Goal: Check status

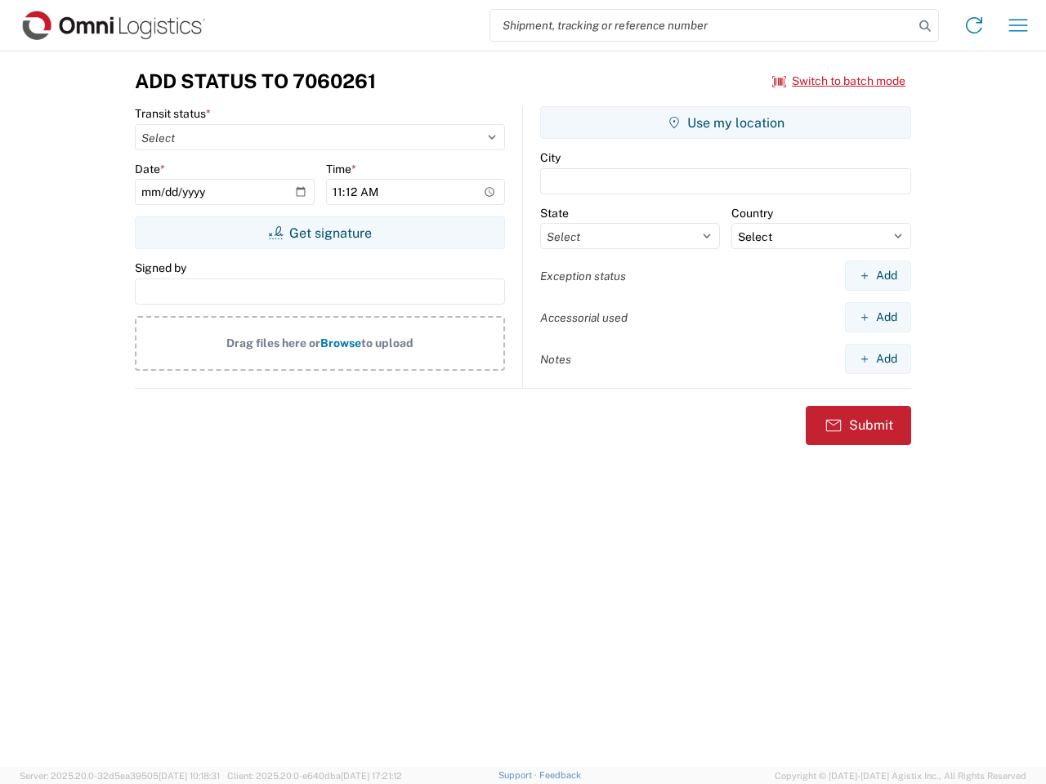
click at [702, 25] on input "search" at bounding box center [701, 25] width 423 height 31
click at [925, 26] on icon at bounding box center [924, 26] width 23 height 23
click at [974, 25] on icon at bounding box center [974, 25] width 26 height 26
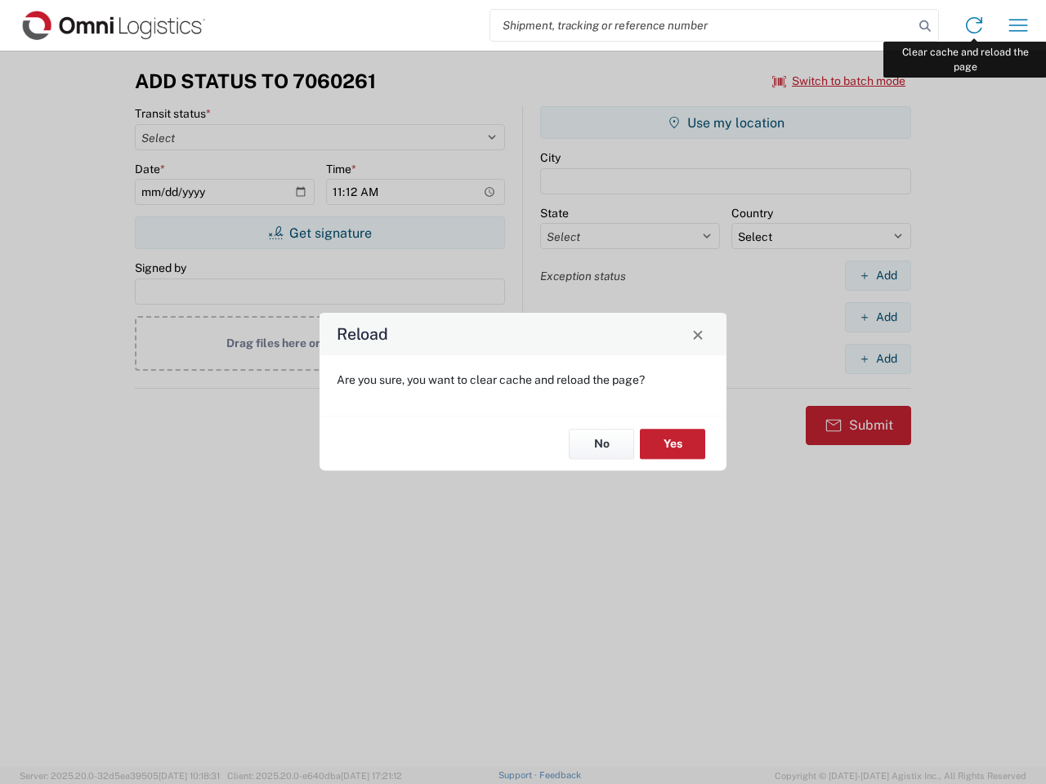
click at [1018, 25] on div "Reload Are you sure, you want to clear cache and reload the page? No Yes" at bounding box center [523, 392] width 1046 height 784
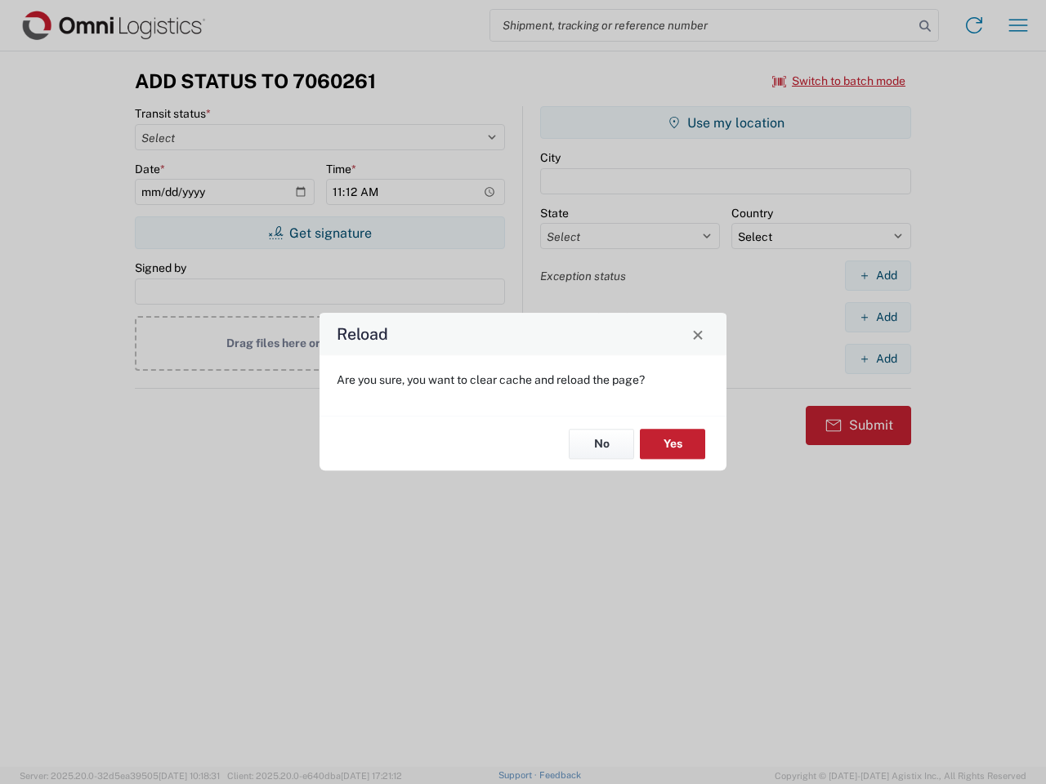
click at [839, 81] on div "Reload Are you sure, you want to clear cache and reload the page? No Yes" at bounding box center [523, 392] width 1046 height 784
click at [319, 233] on div "Reload Are you sure, you want to clear cache and reload the page? No Yes" at bounding box center [523, 392] width 1046 height 784
click at [725, 123] on div "Reload Are you sure, you want to clear cache and reload the page? No Yes" at bounding box center [523, 392] width 1046 height 784
click at [877, 275] on div "Reload Are you sure, you want to clear cache and reload the page? No Yes" at bounding box center [523, 392] width 1046 height 784
click at [877, 317] on div "Reload Are you sure, you want to clear cache and reload the page? No Yes" at bounding box center [523, 392] width 1046 height 784
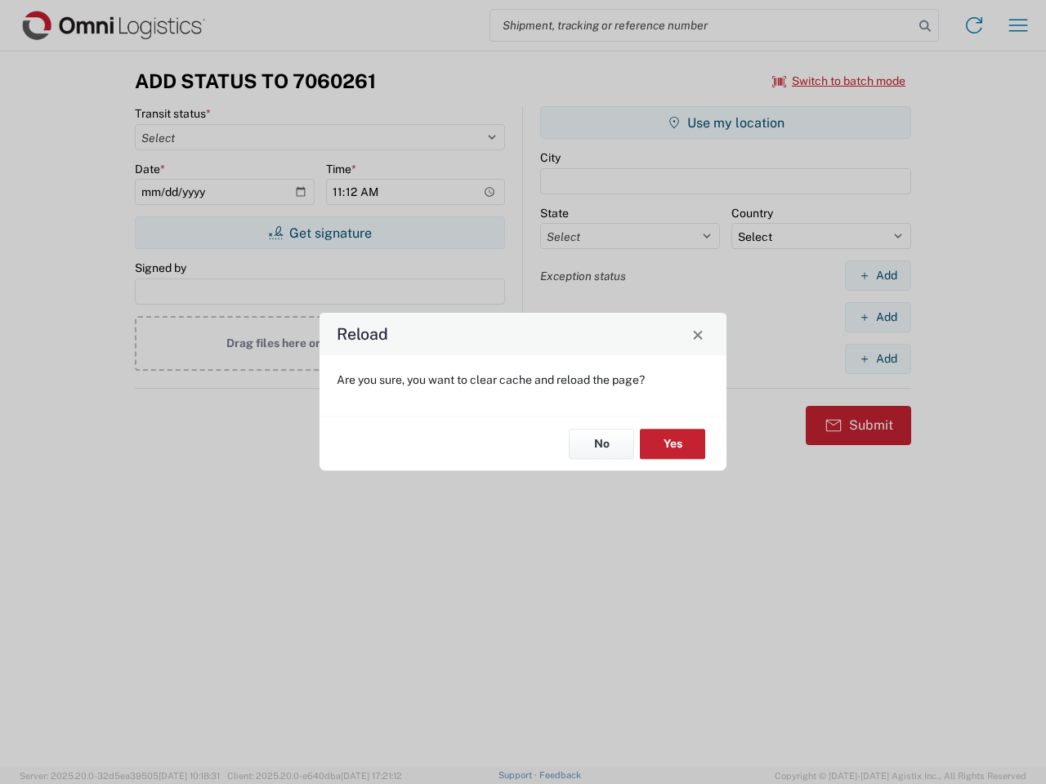
click at [877, 359] on div "Reload Are you sure, you want to clear cache and reload the page? No Yes" at bounding box center [523, 392] width 1046 height 784
